Goal: Find specific page/section: Find specific page/section

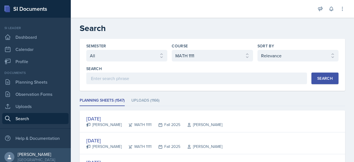
select select "all"
select select "5bfde3fe-6375-4519-a868-95dd30d0bb1b"
select select "1"
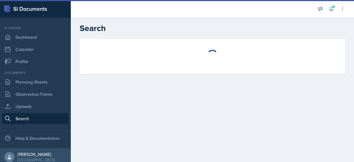
select select "all"
select select "1"
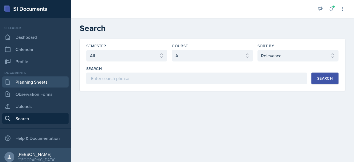
click at [42, 84] on link "Planning Sheets" at bounding box center [35, 81] width 66 height 11
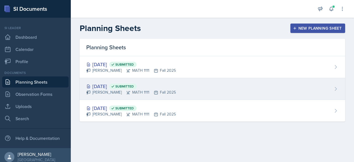
click at [118, 87] on div "Aug 25th, 2025 Submitted" at bounding box center [131, 86] width 90 height 7
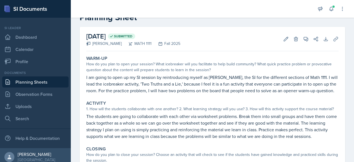
scroll to position [87, 0]
